Goal: Task Accomplishment & Management: Use online tool/utility

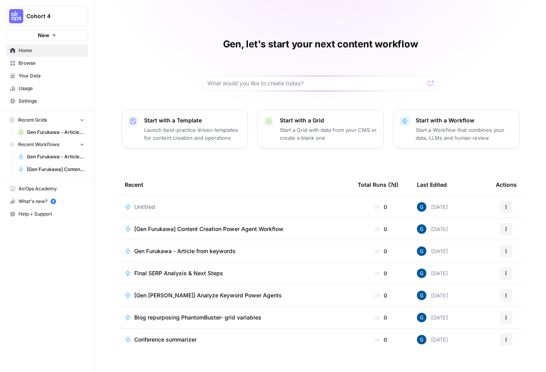
click at [39, 79] on span "Your Data" at bounding box center [52, 75] width 66 height 7
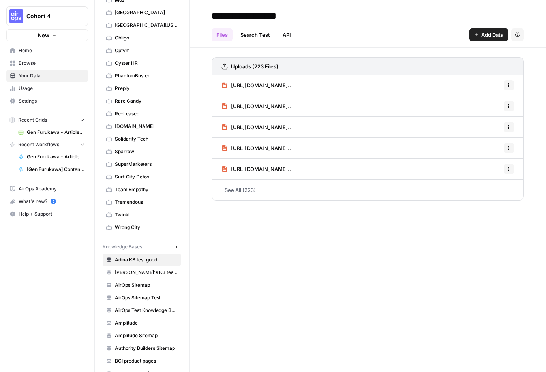
scroll to position [405, 0]
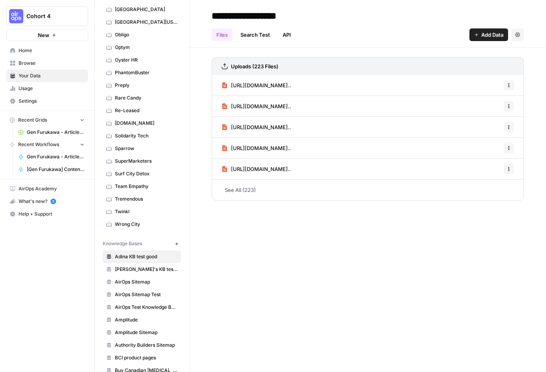
click at [134, 157] on link "SuperMarketers" at bounding box center [142, 161] width 78 height 13
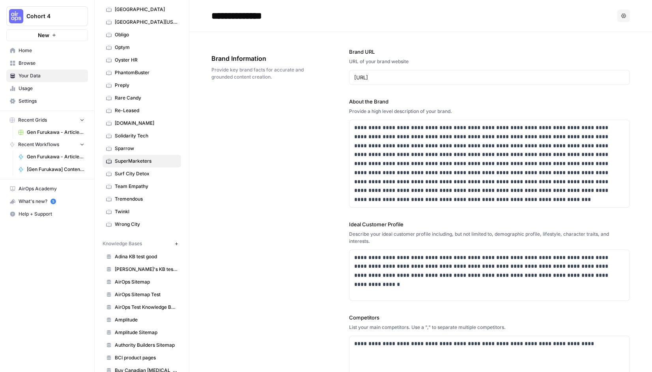
click at [99, 15] on button "button" at bounding box center [96, 16] width 8 height 8
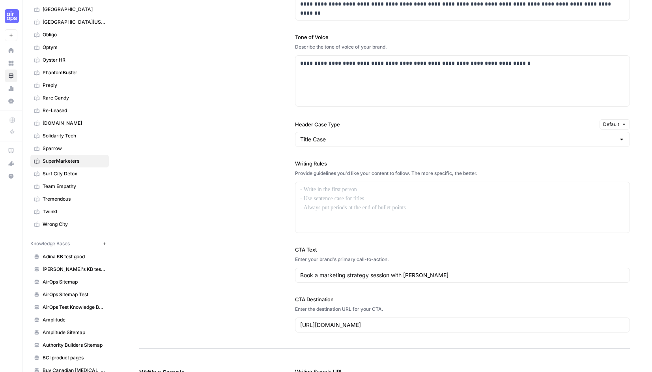
scroll to position [518, 0]
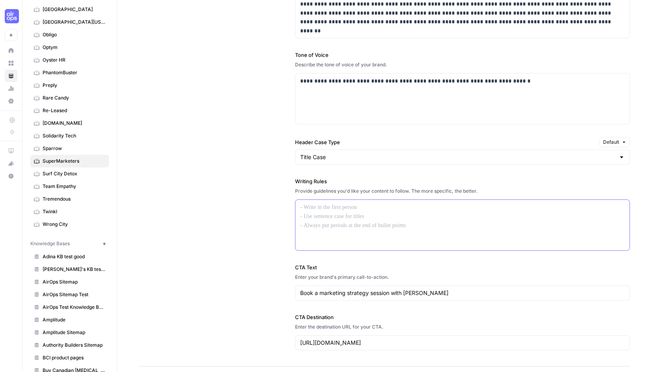
click at [332, 209] on p at bounding box center [462, 207] width 325 height 9
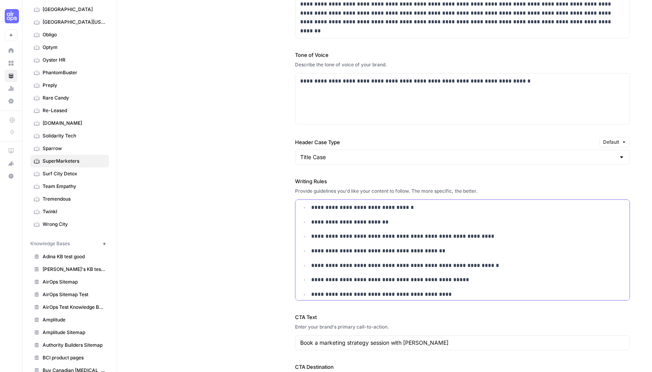
scroll to position [0, 0]
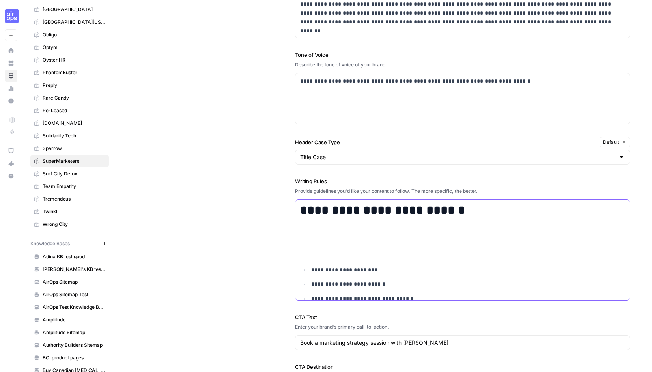
click at [461, 225] on div "**********" at bounding box center [462, 298] width 334 height 196
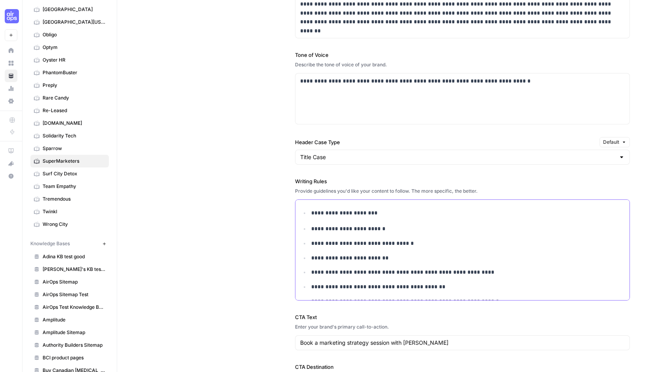
click at [384, 219] on div "**********" at bounding box center [462, 270] width 334 height 141
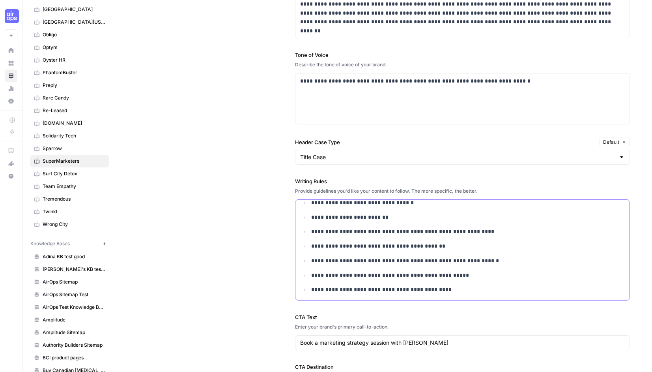
click at [438, 286] on p "**********" at bounding box center [462, 289] width 303 height 9
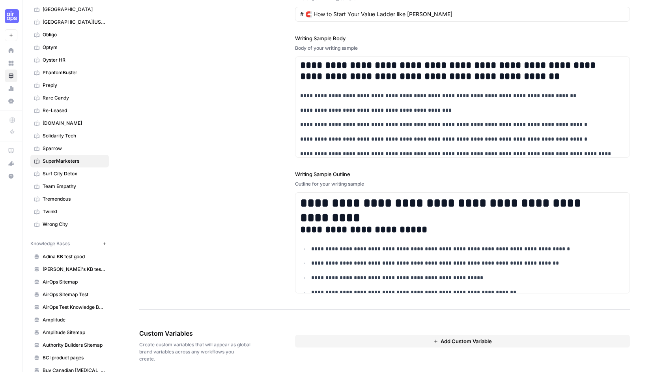
scroll to position [1024, 0]
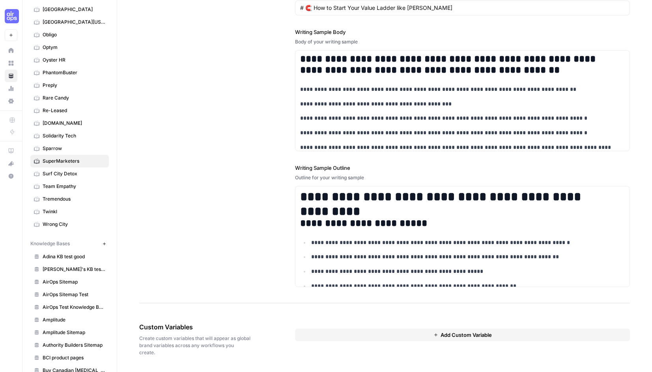
drag, startPoint x: 184, startPoint y: 354, endPoint x: 135, endPoint y: 321, distance: 59.6
copy div "Custom Variables Create custom variables that will appear as global brand varia…"
click at [254, 200] on div "**********" at bounding box center [384, 108] width 491 height 390
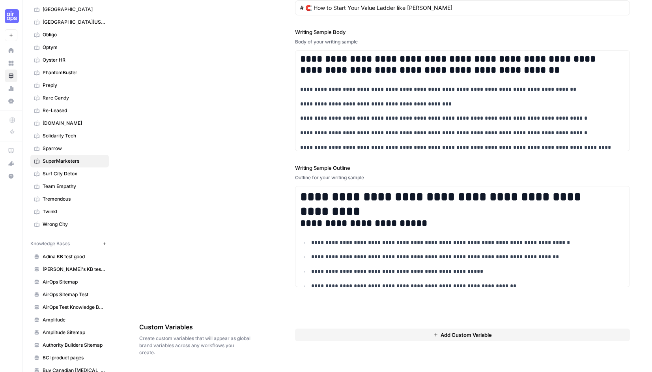
click at [359, 333] on button "Add Custom Variable" at bounding box center [462, 334] width 335 height 13
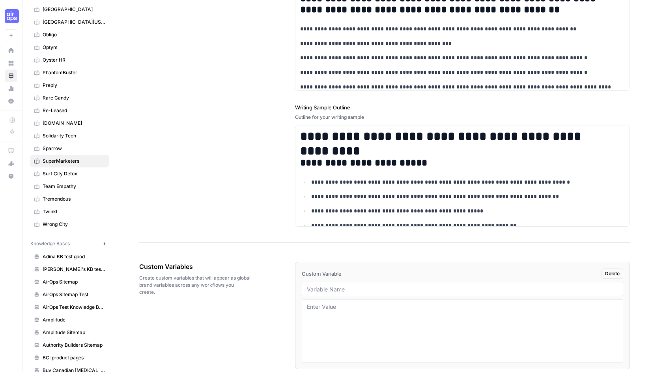
scroll to position [1116, 0]
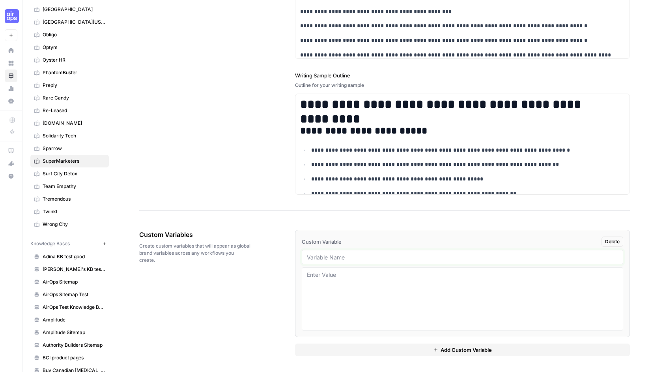
click at [329, 260] on input "text" at bounding box center [462, 256] width 311 height 7
type input "brand_tagline"
paste textarea "AI + Automation for B2B SaaS Content & Growth"
type textarea "AI + Automation for B2B SaaS Content & Growth"
click at [374, 345] on button "Add Custom Variable" at bounding box center [462, 349] width 335 height 13
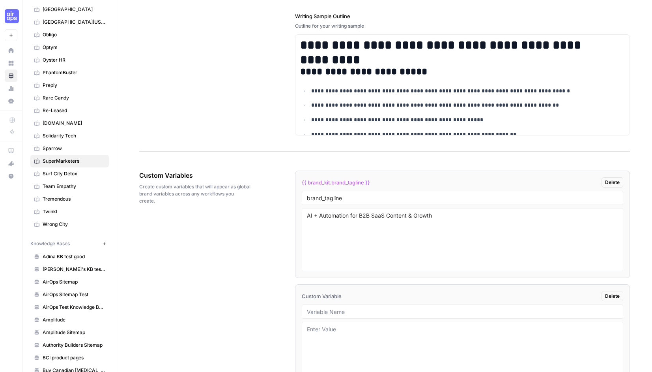
scroll to position [1206, 0]
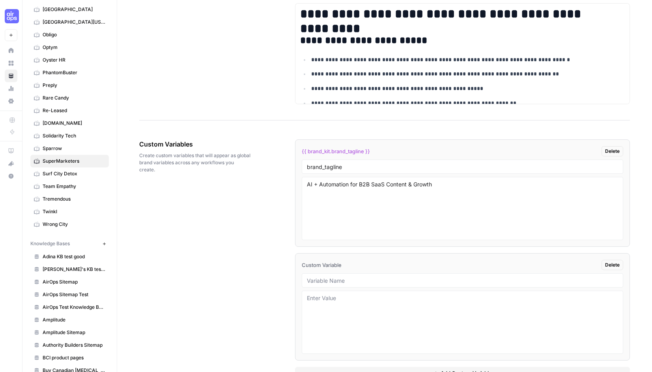
click at [356, 286] on div at bounding box center [462, 280] width 321 height 14
click at [356, 279] on input "text" at bounding box center [462, 280] width 311 height 7
paste input "priority_keywords"
type input "priority_keywords"
click at [362, 298] on textarea at bounding box center [462, 322] width 311 height 56
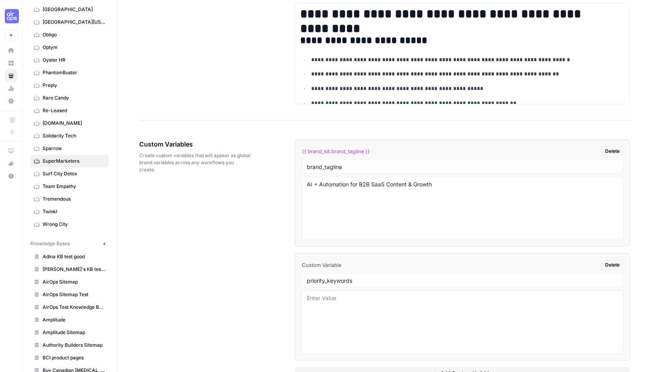
paste textarea "AI-first funnels, AEO, LLM SEO, Answer Engine Optimization, LinkedIn content sy…"
type textarea "AI-first funnels, AEO, LLM SEO, Answer Engine Optimization, LinkedIn content sy…"
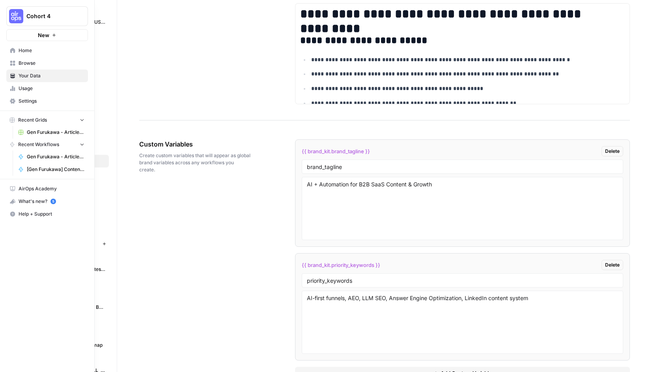
click at [35, 130] on span "Gen Furukawa - Article from keywords Grid" at bounding box center [56, 132] width 58 height 7
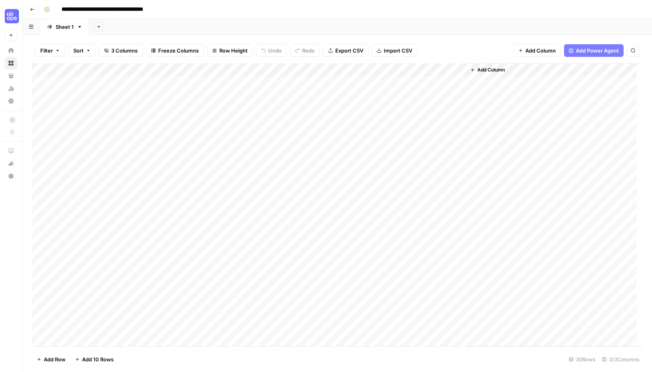
click at [35, 9] on button "Go back" at bounding box center [32, 9] width 10 height 10
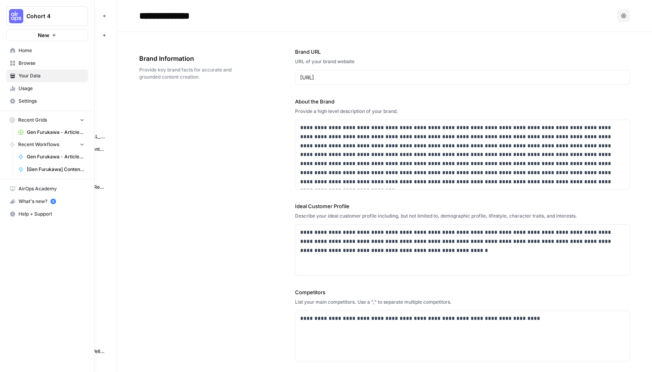
click at [15, 59] on link "Browse" at bounding box center [47, 63] width 82 height 13
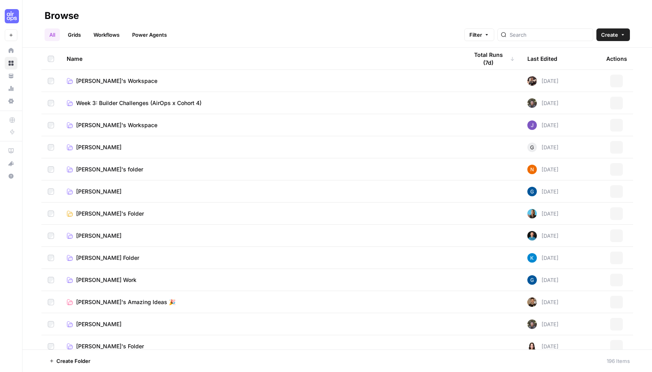
click at [114, 31] on link "Workflows" at bounding box center [107, 34] width 36 height 13
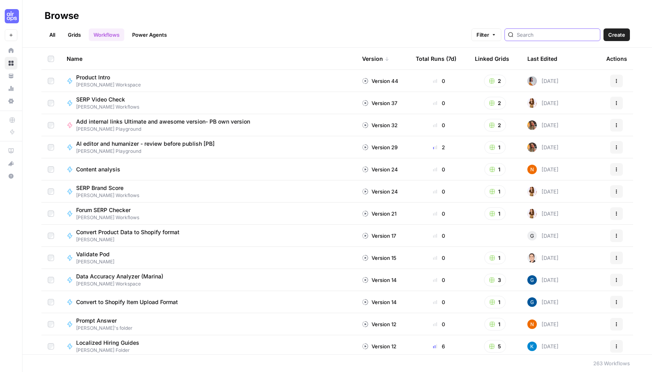
click at [545, 35] on input "search" at bounding box center [557, 35] width 80 height 8
type input "furukawa"
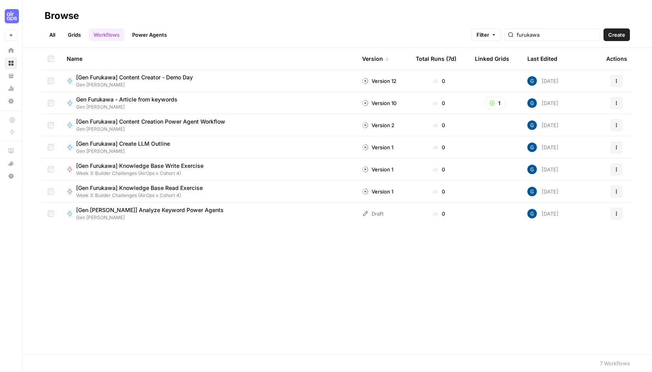
click at [160, 103] on span "Gen [PERSON_NAME]" at bounding box center [130, 106] width 108 height 7
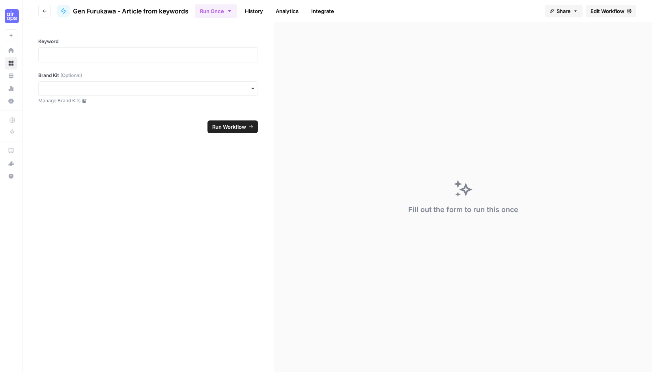
click at [255, 9] on link "History" at bounding box center [254, 11] width 28 height 13
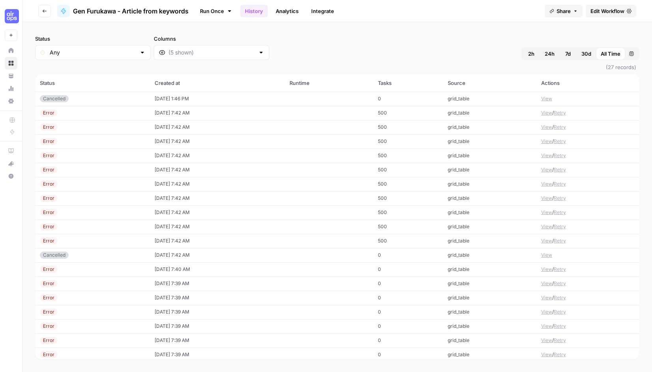
click at [42, 9] on icon "button" at bounding box center [44, 11] width 5 height 5
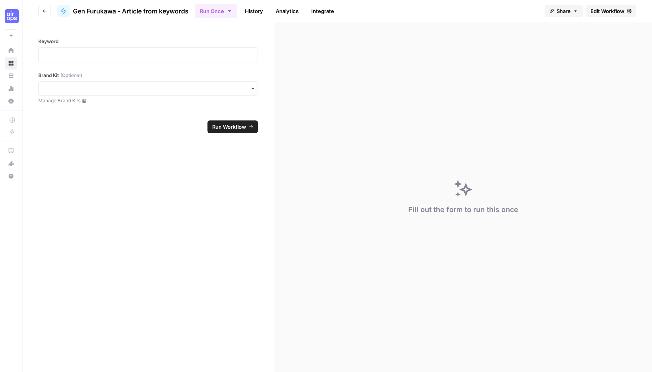
click at [48, 11] on button "Go back" at bounding box center [44, 11] width 13 height 13
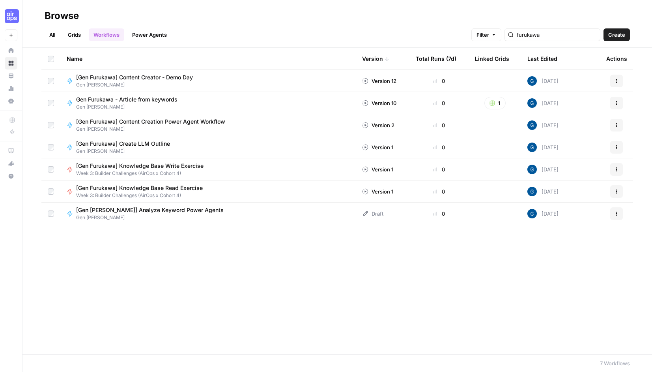
click at [167, 131] on span "Gen [PERSON_NAME]" at bounding box center [153, 128] width 155 height 7
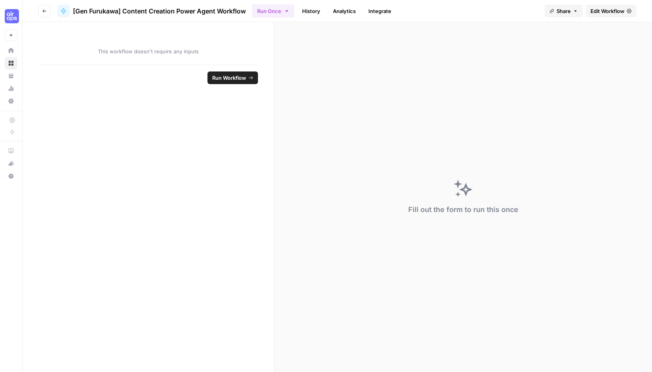
click at [323, 7] on link "History" at bounding box center [311, 11] width 28 height 13
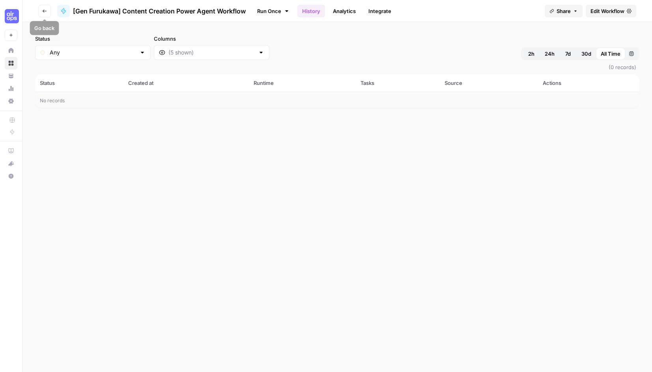
click at [41, 8] on button "Go back" at bounding box center [44, 11] width 13 height 13
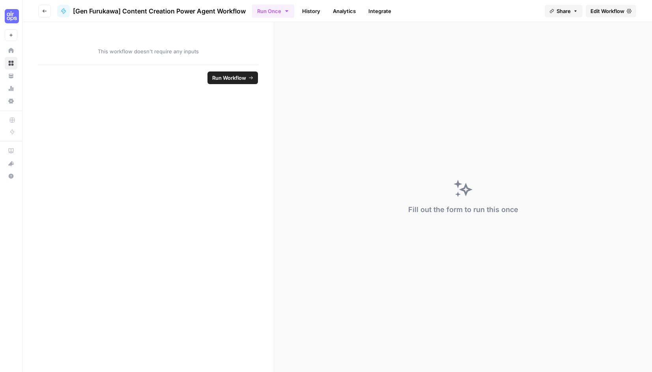
click at [47, 12] on button "Go back" at bounding box center [44, 11] width 13 height 13
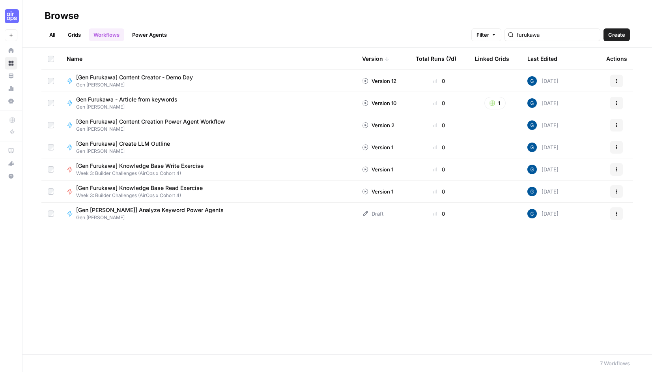
click at [123, 140] on span "[Gen Furukawa] Create LLM Outline" at bounding box center [123, 144] width 94 height 8
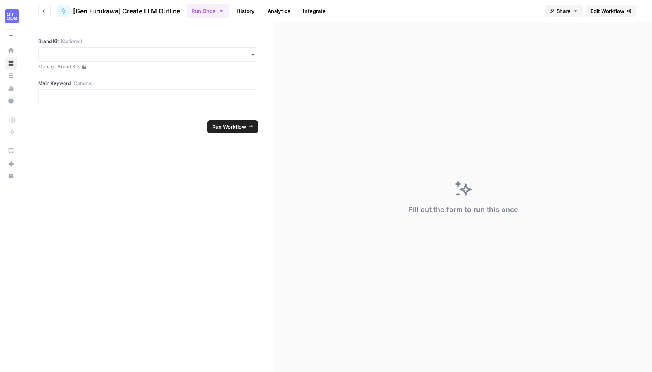
click at [244, 9] on link "History" at bounding box center [246, 11] width 28 height 13
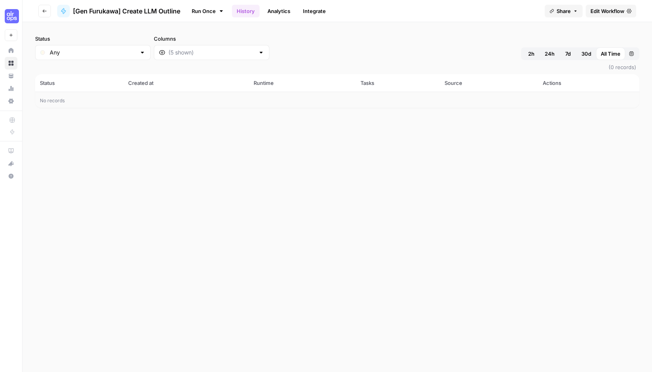
click at [46, 14] on button "Go back" at bounding box center [44, 11] width 13 height 13
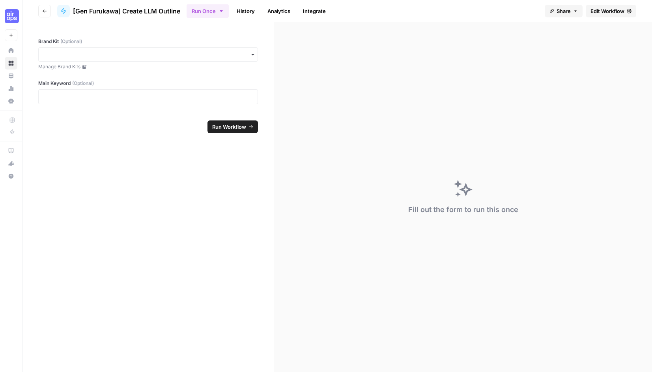
click at [49, 12] on button "Go back" at bounding box center [44, 11] width 13 height 13
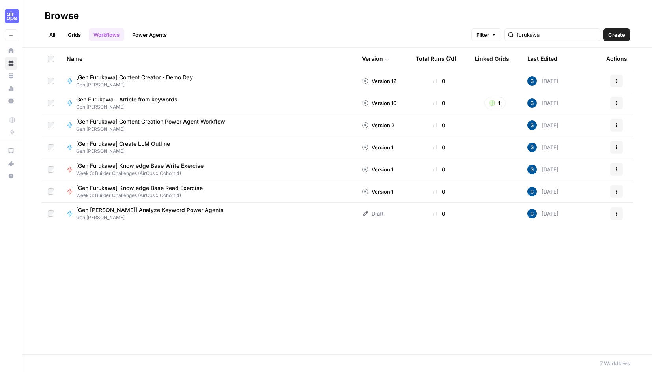
click at [90, 260] on div "Name Version Total Runs (7d) Linked Grids Last Edited Actions [Gen Furukawa] Co…" at bounding box center [337, 201] width 630 height 306
click at [137, 142] on span "[Gen Furukawa] Create LLM Outline" at bounding box center [123, 144] width 94 height 8
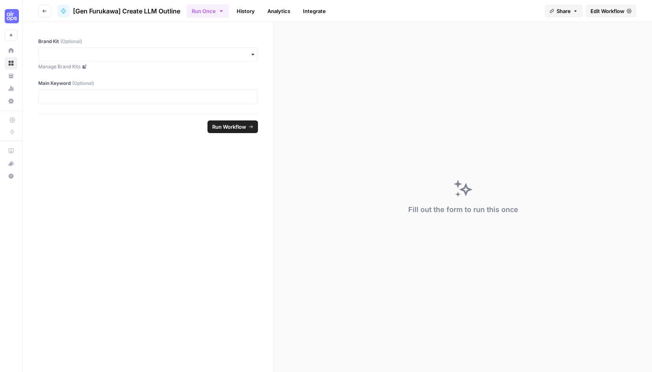
click at [545, 11] on span "Edit Workflow" at bounding box center [607, 11] width 34 height 8
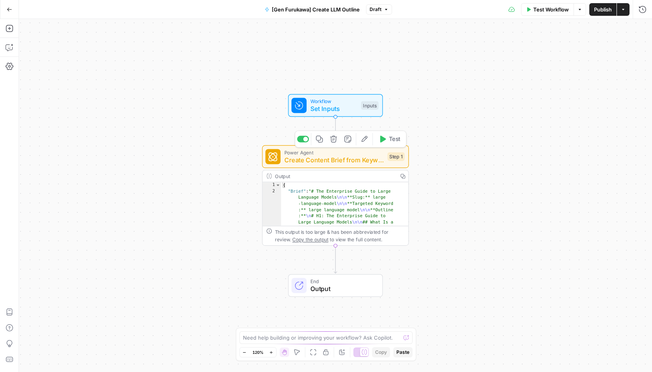
click at [316, 165] on div "Power Agent Create Content Brief from Keyword - Fork Step 1 Copy step Delete st…" at bounding box center [335, 156] width 147 height 23
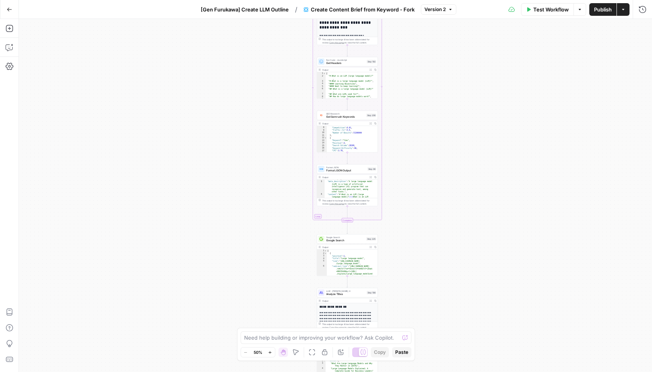
scroll to position [38, 0]
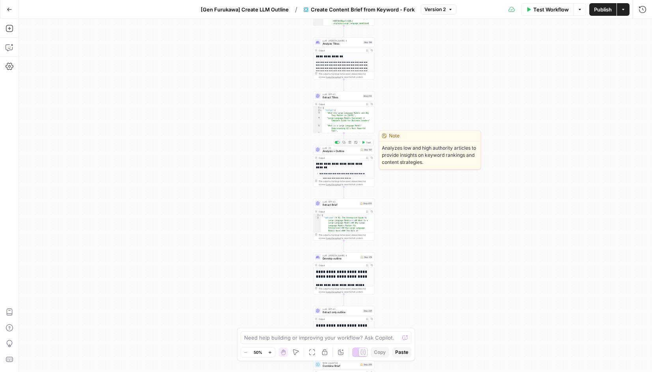
click at [329, 150] on span "Analysis + Outline" at bounding box center [341, 151] width 36 height 4
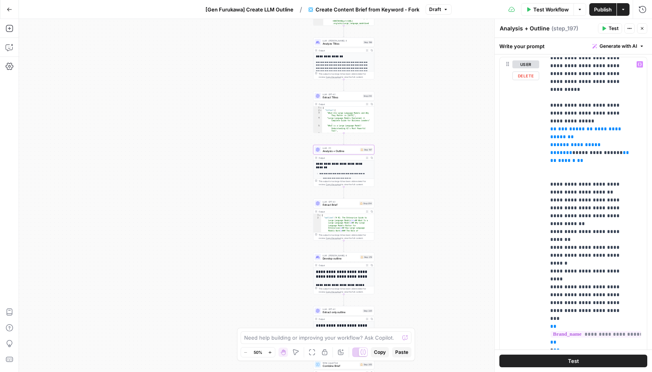
scroll to position [208, 0]
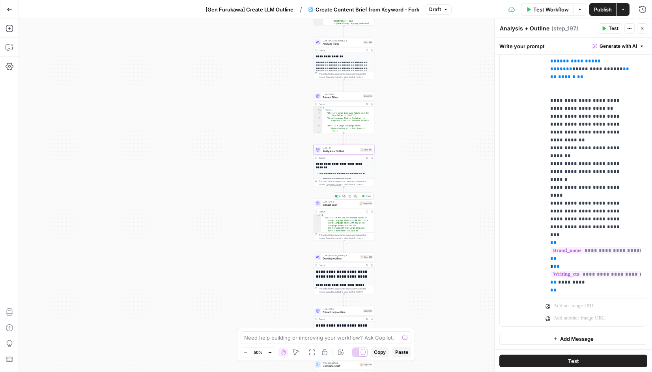
click at [342, 205] on span "Extract Brief" at bounding box center [341, 205] width 36 height 4
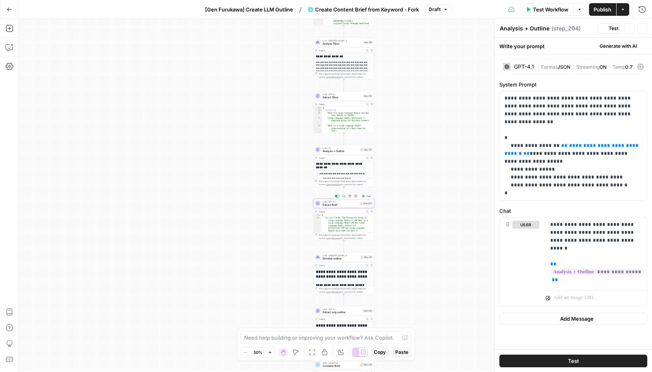
type textarea "Extract Brief"
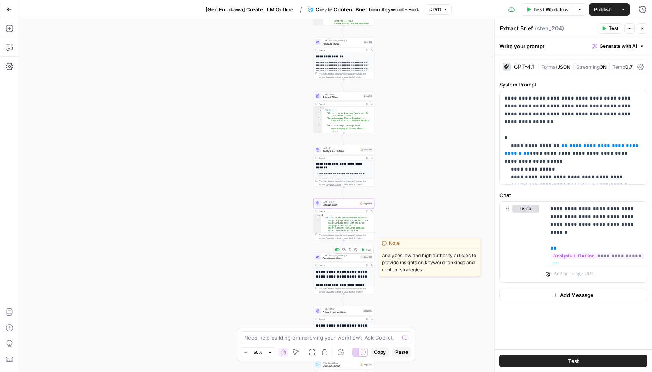
click at [331, 259] on span "Develop outline" at bounding box center [341, 258] width 36 height 4
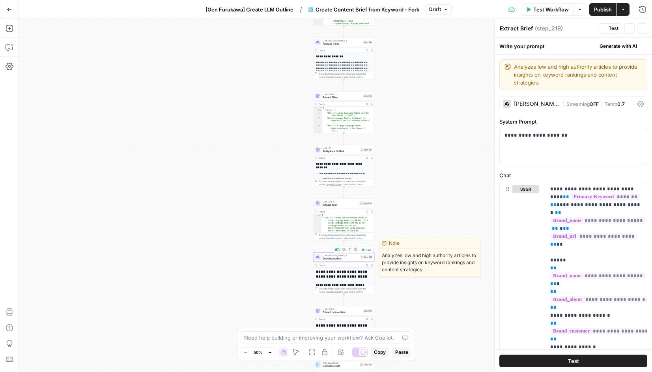
type textarea "Develop outline"
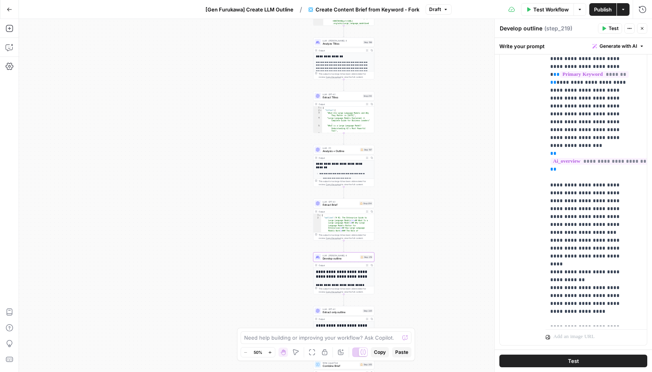
scroll to position [615, 0]
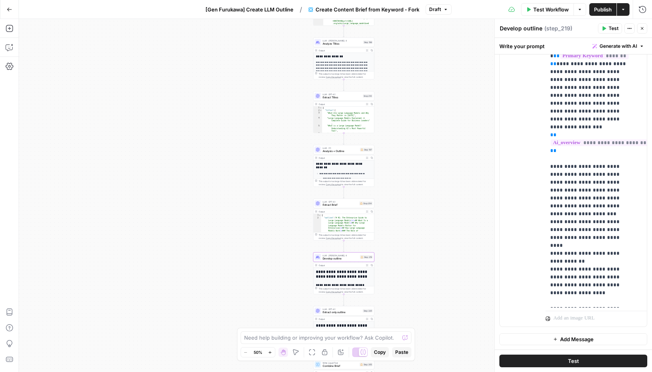
click at [45, 6] on div "Go Back [Gen Furukawa] Create LLM Outline / Create Content Brief from Keyword -…" at bounding box center [326, 9] width 652 height 19
click at [11, 28] on icon "button" at bounding box center [10, 28] width 8 height 8
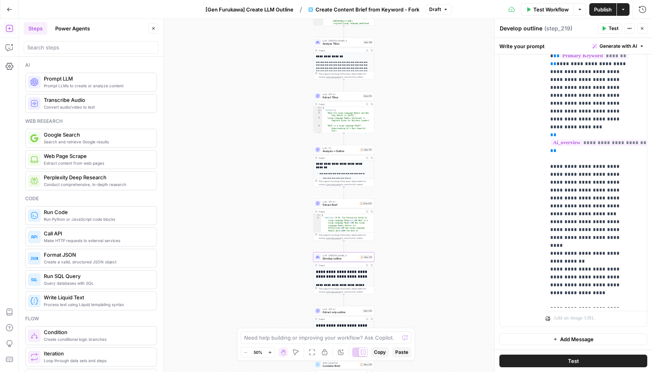
click at [7, 9] on icon "button" at bounding box center [10, 10] width 6 height 6
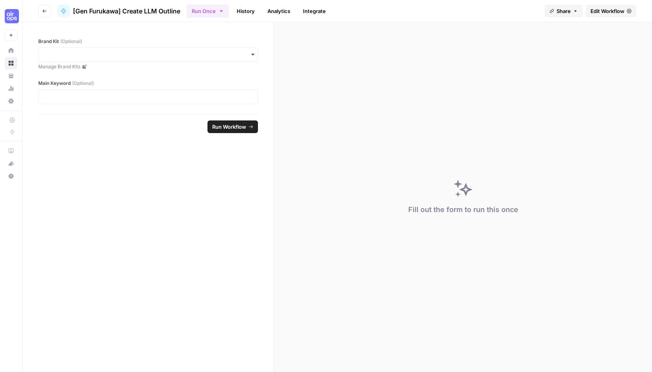
click at [41, 13] on button "Go back" at bounding box center [44, 11] width 13 height 13
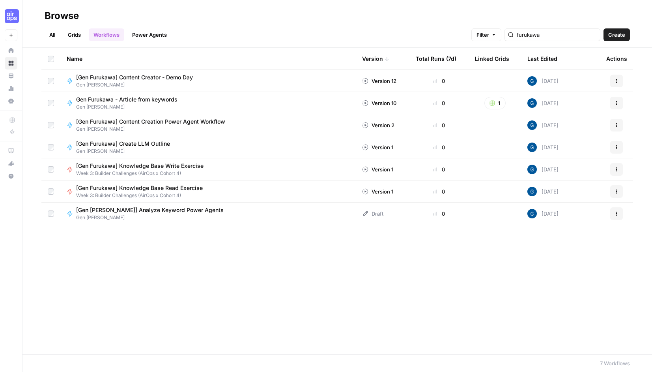
click at [545, 37] on span "Create" at bounding box center [616, 35] width 17 height 8
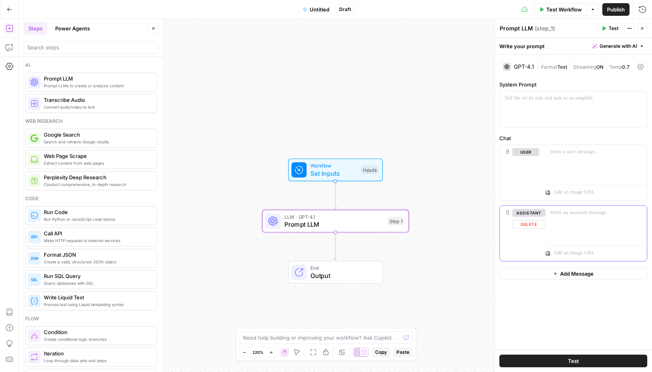
click at [529, 222] on button "Delete" at bounding box center [528, 224] width 33 height 9
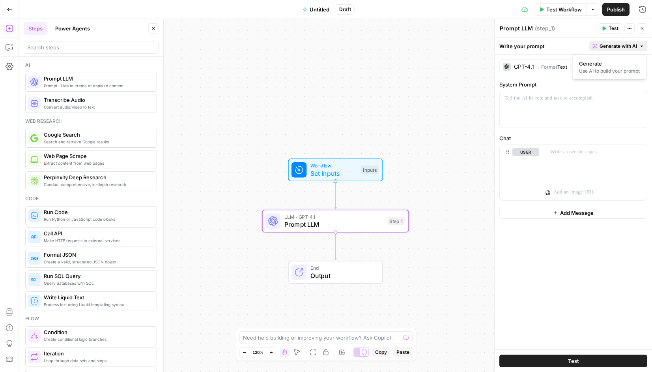
click at [545, 43] on span "Generate with AI" at bounding box center [618, 46] width 37 height 7
click at [205, 28] on div "Workflow Set Inputs Inputs LLM · GPT-4.1 Prompt LLM Step 1 End Output" at bounding box center [335, 195] width 633 height 353
